Goal: Navigation & Orientation: Go to known website

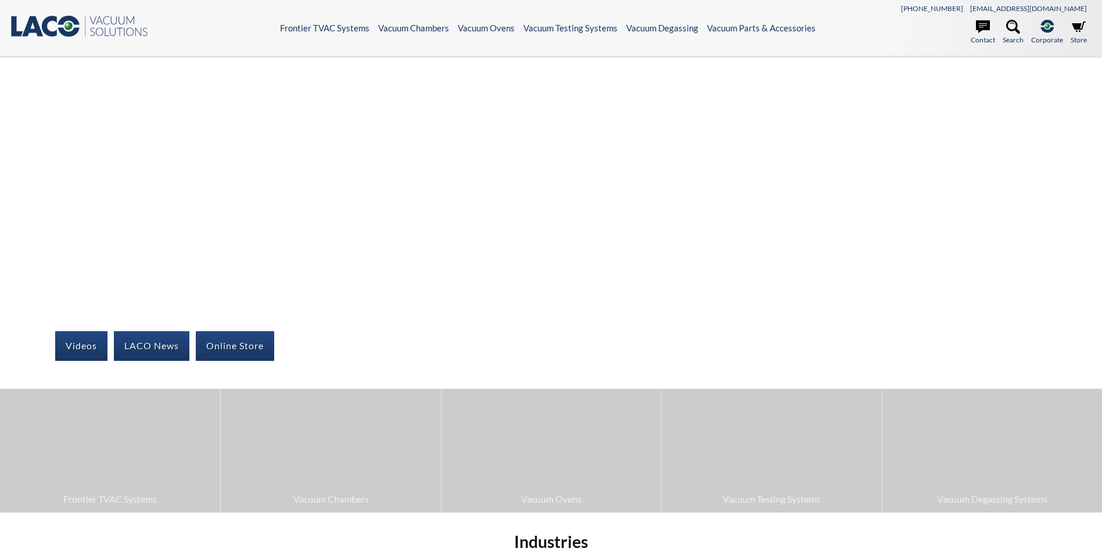
select select "Language Translate Widget"
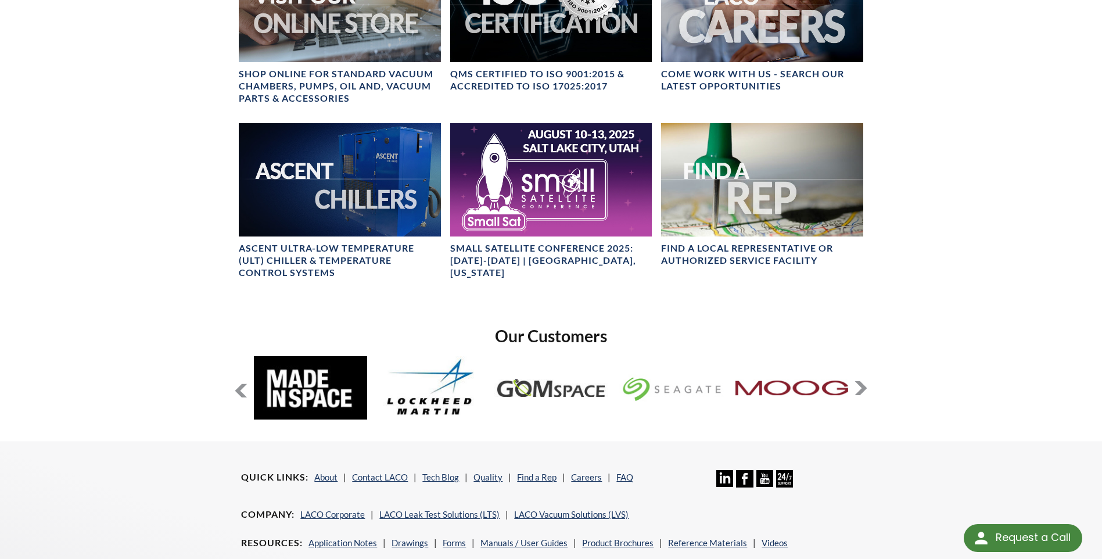
scroll to position [638, 0]
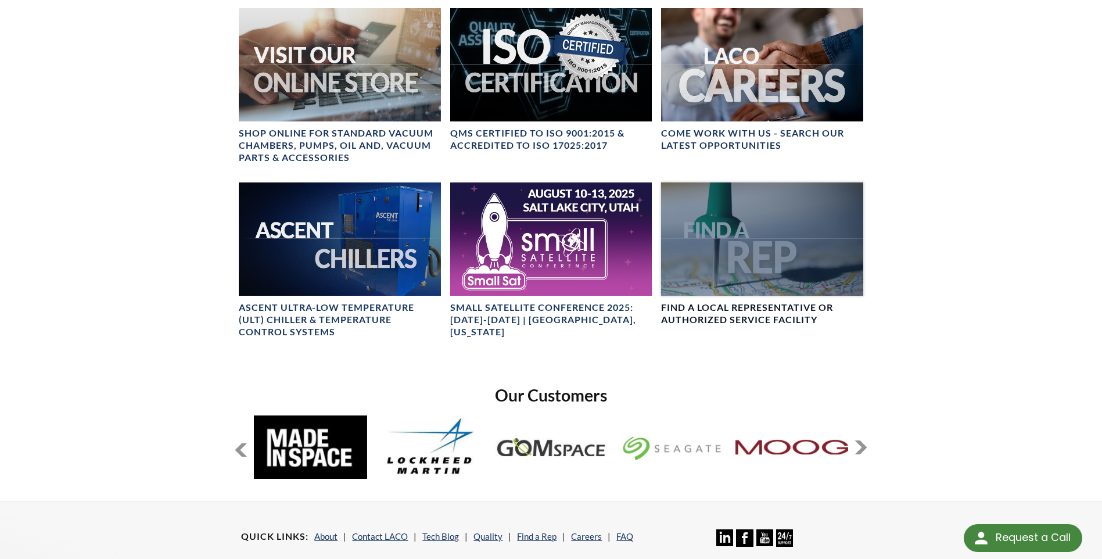
click at [737, 267] on div at bounding box center [761, 238] width 201 height 113
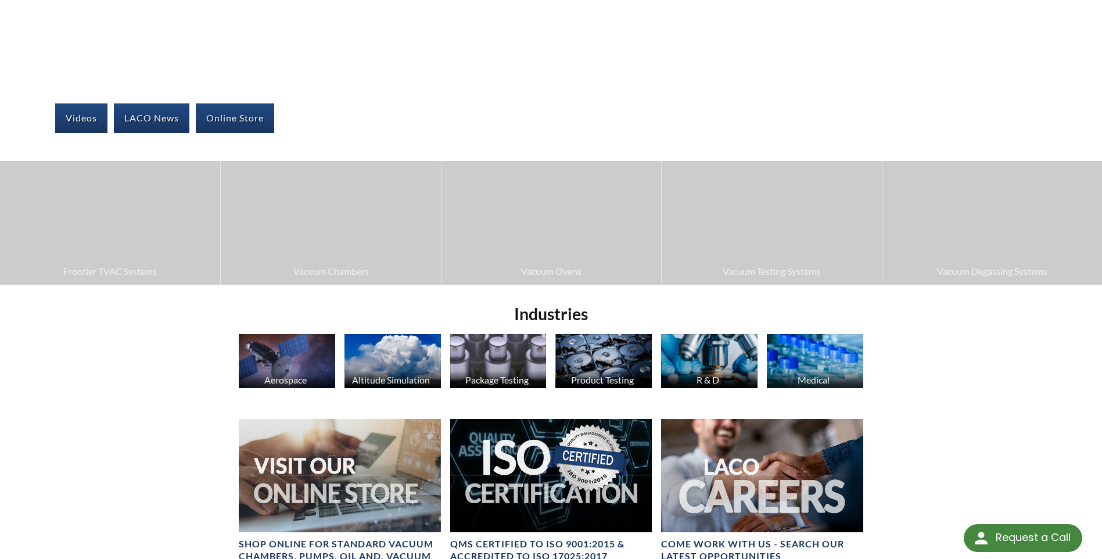
scroll to position [232, 0]
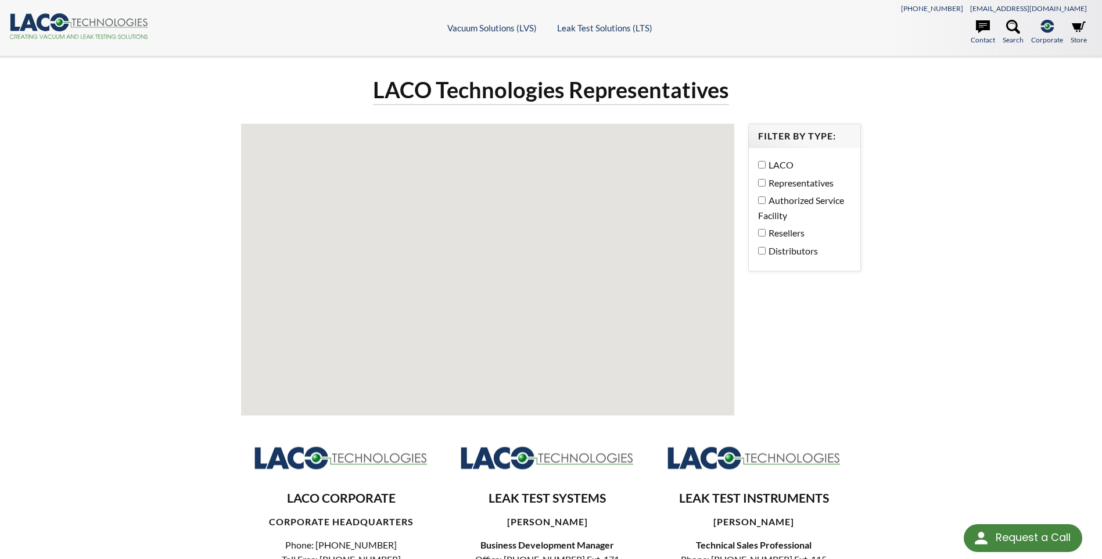
select select "Language Translate Widget"
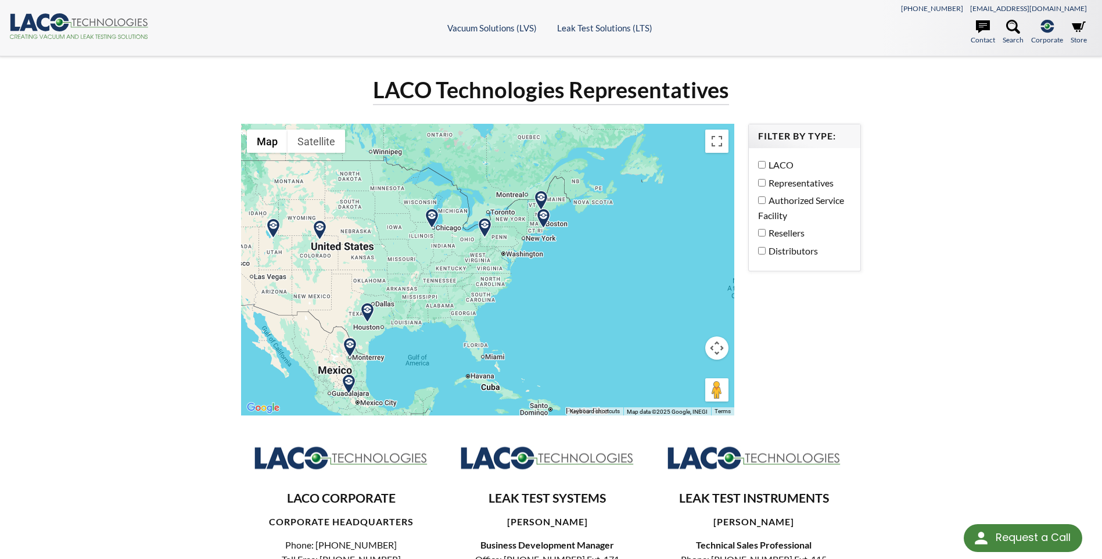
drag, startPoint x: 560, startPoint y: 276, endPoint x: 488, endPoint y: 315, distance: 81.8
click at [488, 315] on div at bounding box center [487, 269] width 492 height 291
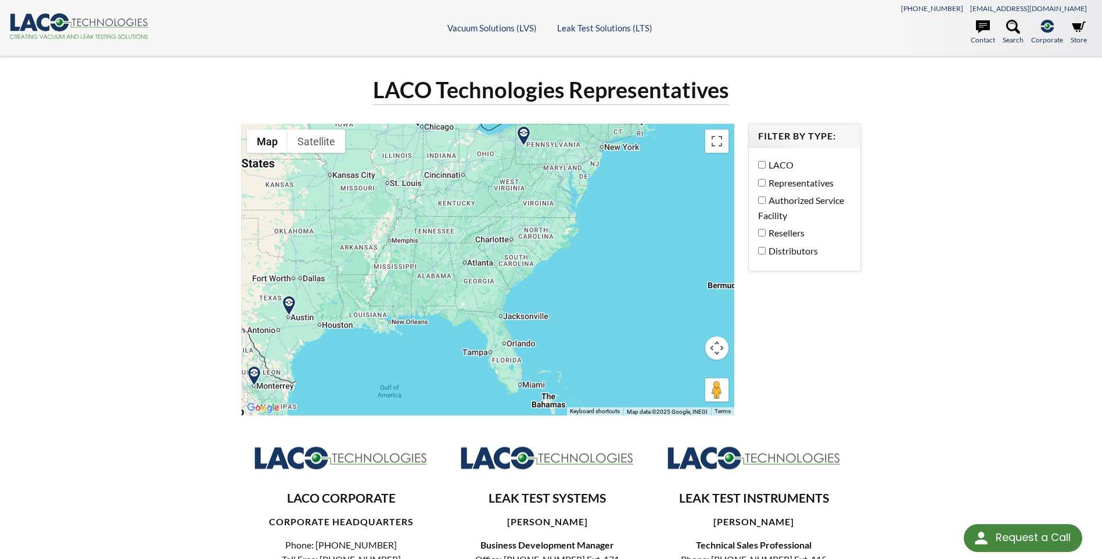
drag, startPoint x: 435, startPoint y: 311, endPoint x: 477, endPoint y: 286, distance: 48.4
click at [477, 286] on div at bounding box center [487, 269] width 492 height 291
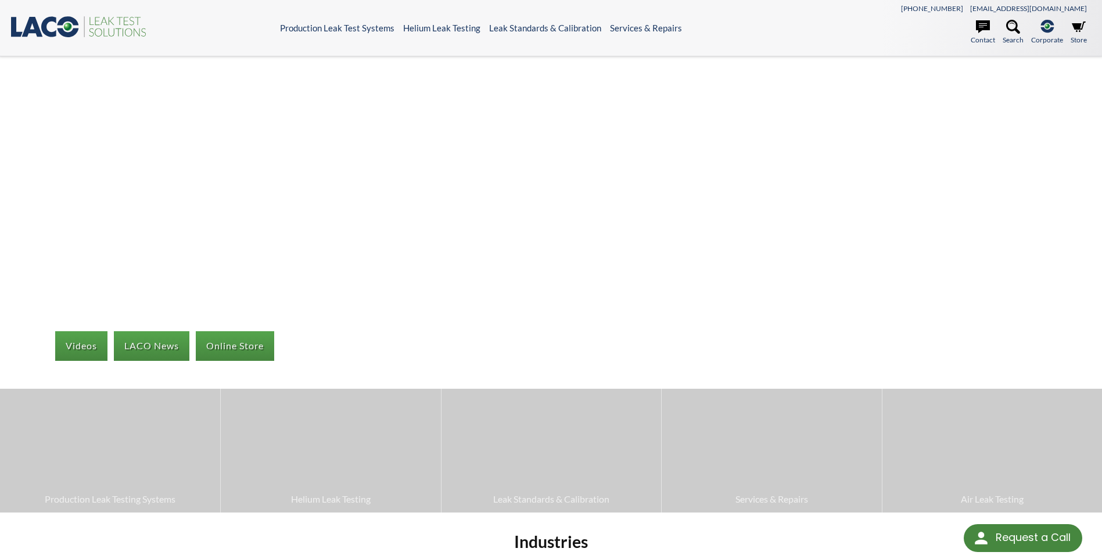
select select "Language Translate Widget"
click at [234, 343] on link "Online Store" at bounding box center [235, 345] width 78 height 29
